Goal: Find contact information: Find contact information

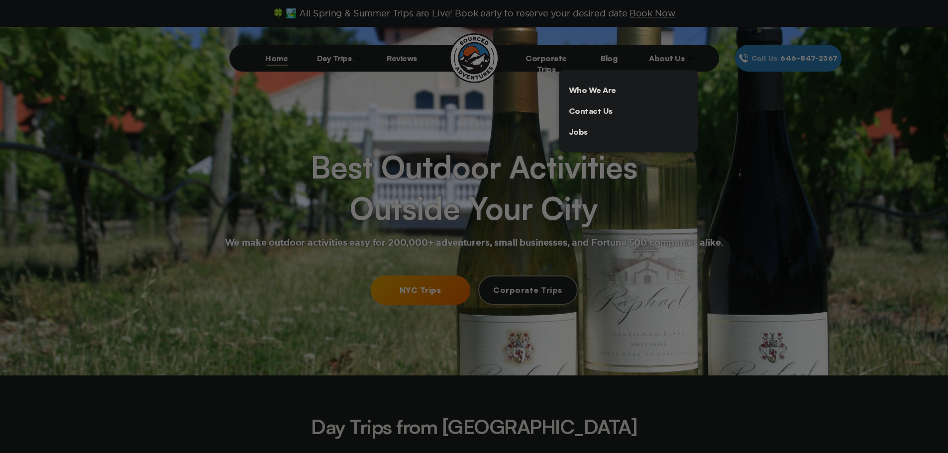
click at [594, 113] on link "Contact Us" at bounding box center [628, 111] width 139 height 21
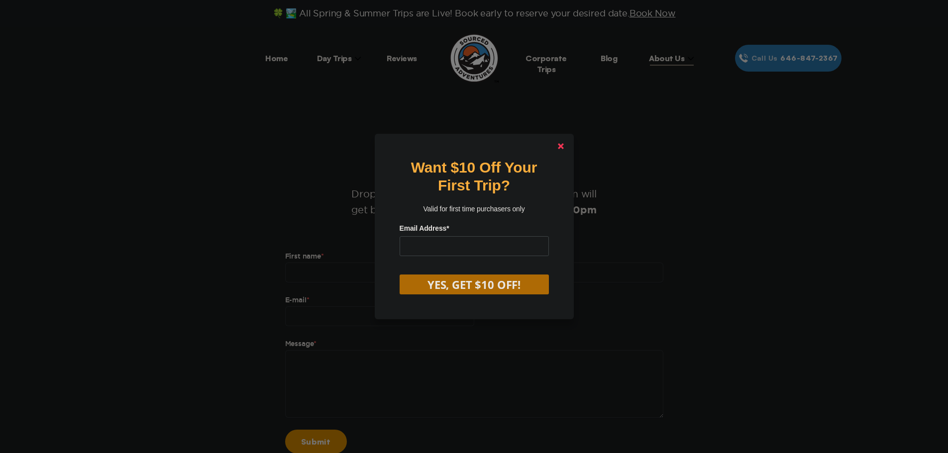
click at [565, 150] on link at bounding box center [561, 146] width 24 height 24
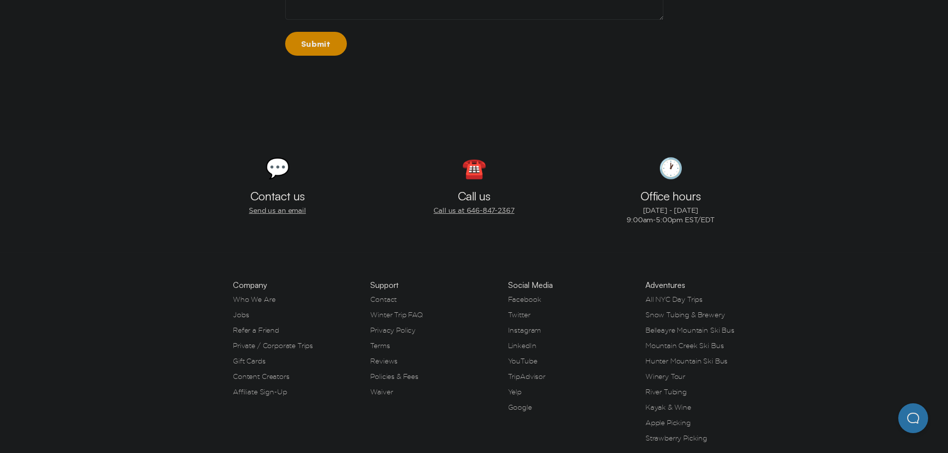
scroll to position [446, 0]
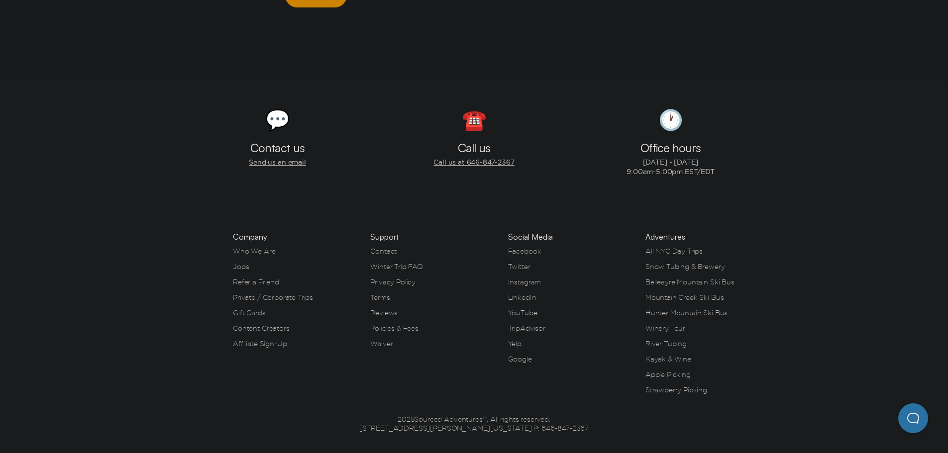
click at [257, 252] on link "Who We Are" at bounding box center [254, 251] width 42 height 8
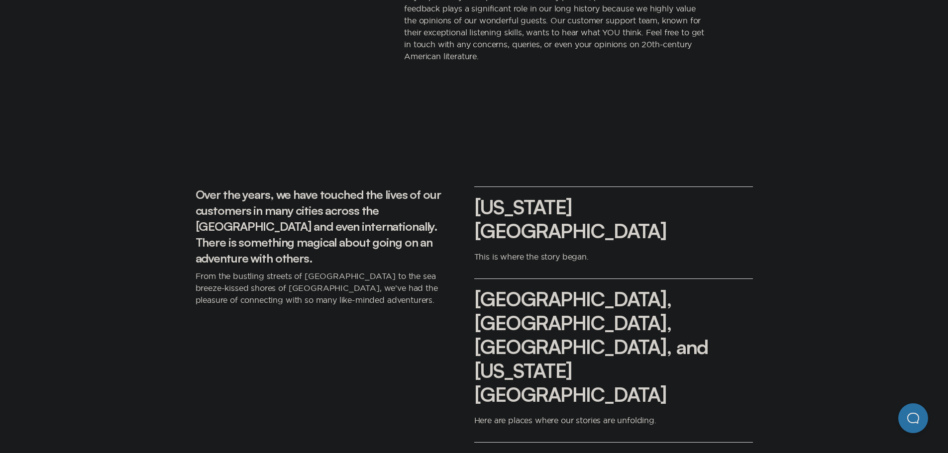
scroll to position [1493, 0]
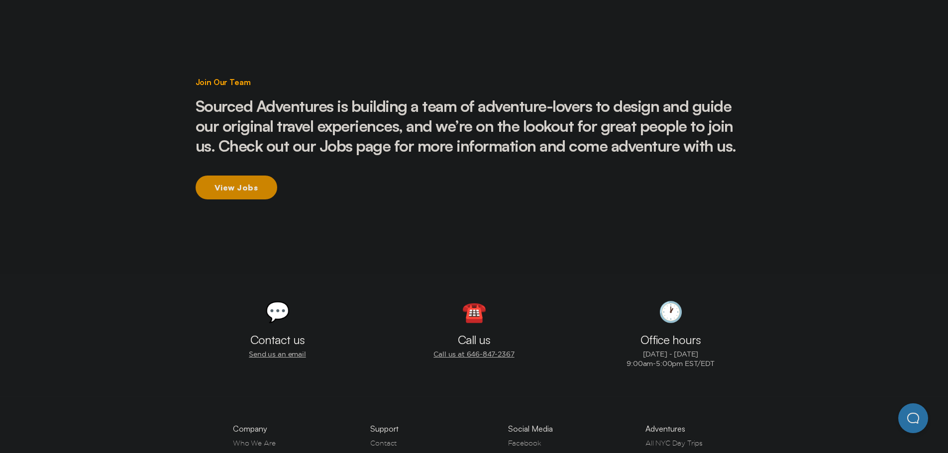
click at [670, 350] on p "[DATE] - [DATE] 9:00am-5:00pm EST/EDT" at bounding box center [671, 359] width 88 height 19
drag, startPoint x: 388, startPoint y: 248, endPoint x: 351, endPoint y: 241, distance: 38.0
drag, startPoint x: 351, startPoint y: 241, endPoint x: 271, endPoint y: 252, distance: 80.9
click at [271, 274] on section "💬 Contact us Send us an email ☎️ Call us Call us at 646‍-847‍-2367 🕐 Office hou…" at bounding box center [474, 335] width 948 height 123
click at [396, 439] on link "Contact" at bounding box center [383, 443] width 26 height 8
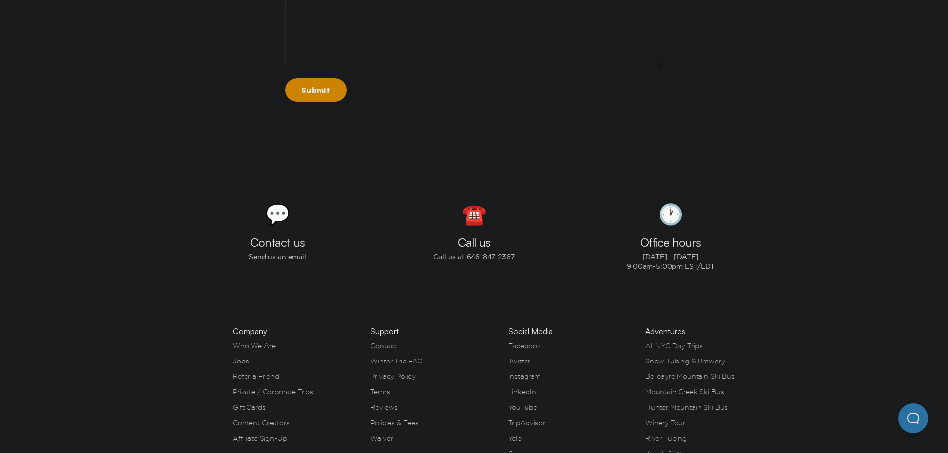
scroll to position [446, 0]
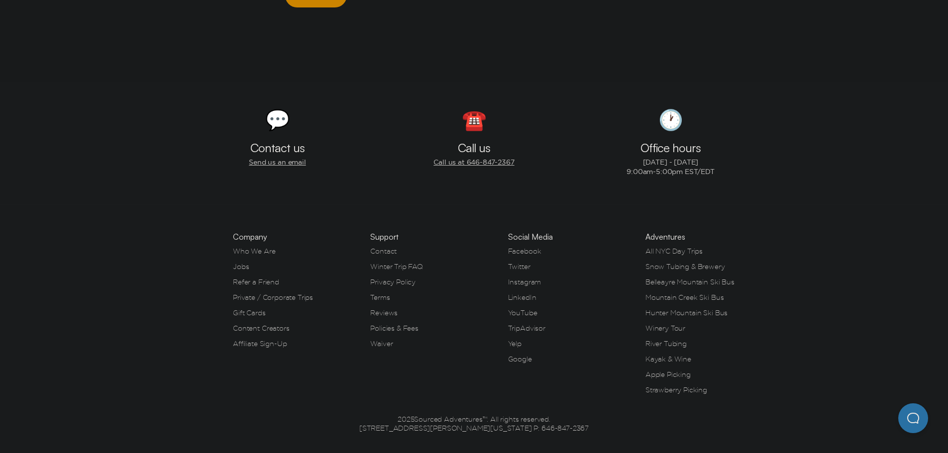
click at [527, 297] on link "LinkedIn" at bounding box center [522, 298] width 28 height 8
